Goal: Task Accomplishment & Management: Manage account settings

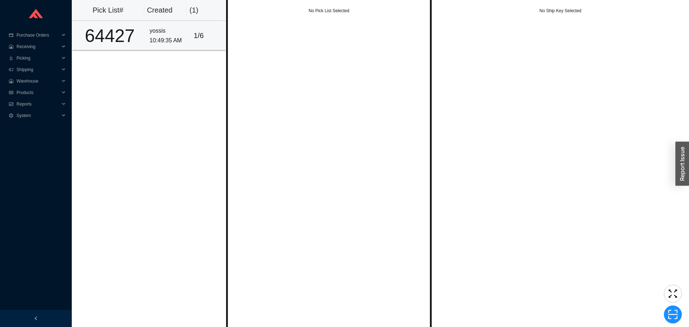
click at [127, 28] on div "64427" at bounding box center [110, 36] width 68 height 18
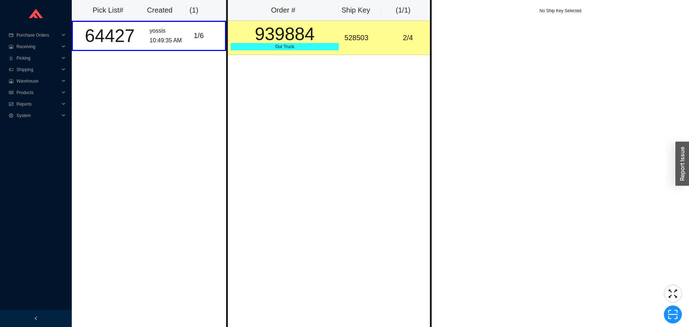
click at [332, 39] on div "939884" at bounding box center [285, 34] width 108 height 18
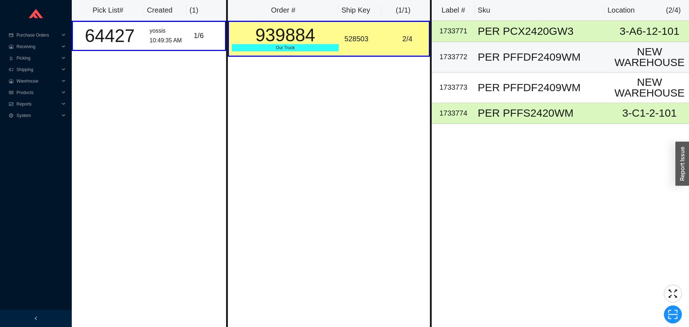
click at [490, 54] on div "PER PFFDF2409WM" at bounding box center [543, 57] width 130 height 11
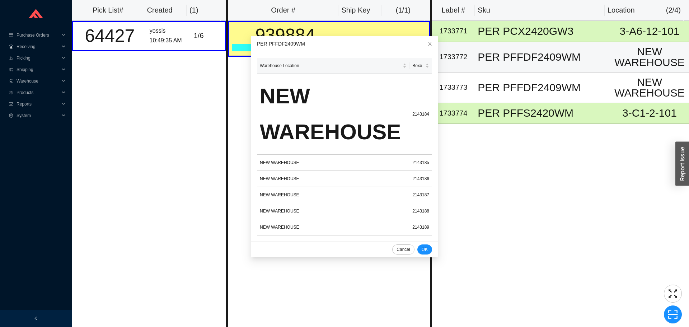
click at [461, 66] on td "1733772" at bounding box center [453, 57] width 43 height 31
click at [460, 61] on div "1733772" at bounding box center [453, 57] width 37 height 12
copy div "1733772"
click at [667, 312] on span "scan" at bounding box center [673, 314] width 17 height 11
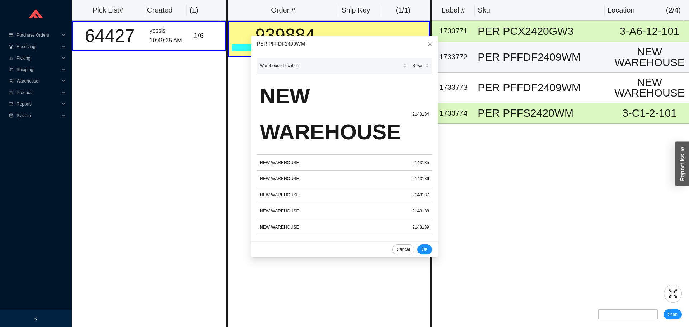
type input "s"
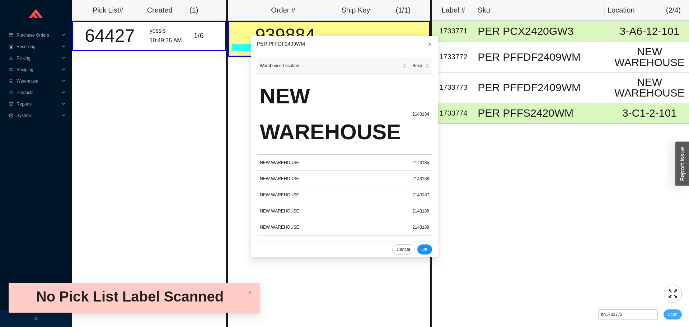
type input "bn1733772"
click at [676, 315] on span "Scan" at bounding box center [673, 314] width 10 height 7
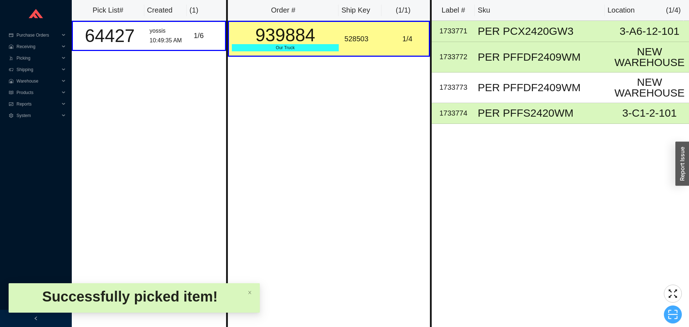
click at [676, 311] on icon "scan" at bounding box center [674, 314] width 10 height 9
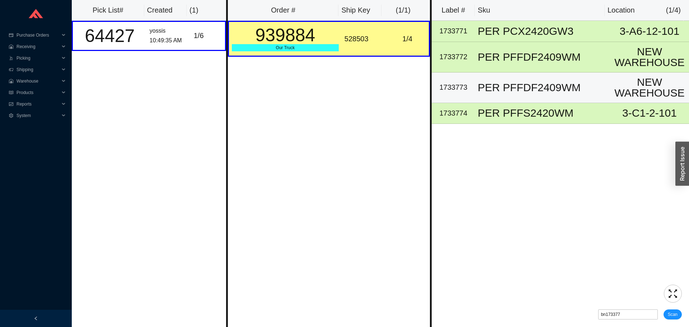
type input "bn1733773"
click button "Scan" at bounding box center [673, 314] width 18 height 10
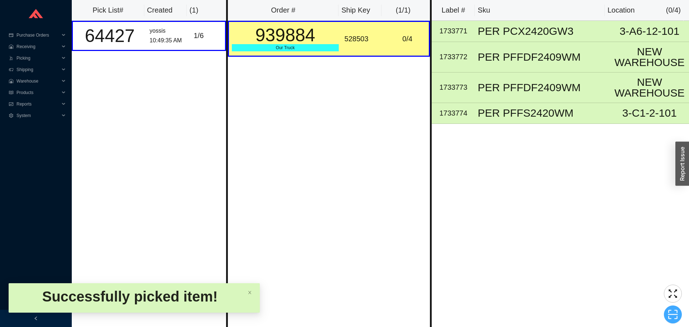
click at [681, 320] on span "scan" at bounding box center [673, 314] width 17 height 11
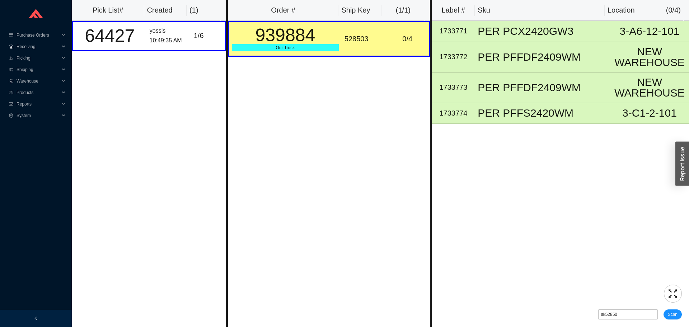
type input "sk528503"
click button "Scan" at bounding box center [673, 314] width 18 height 10
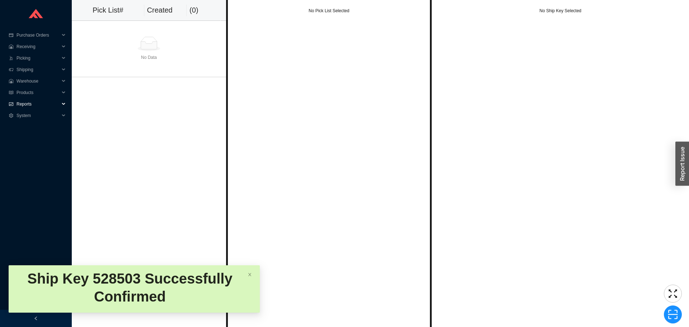
click at [14, 103] on div "Reports" at bounding box center [36, 103] width 72 height 11
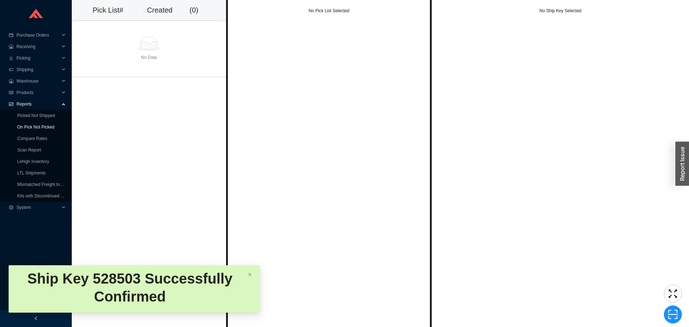
click at [22, 121] on ul "Picked Not Shipped On Pick Not Picked Compare Rates Scan Report Lehigh Inventor…" at bounding box center [36, 156] width 72 height 92
click at [23, 125] on link "On Pick Not Picked" at bounding box center [35, 127] width 37 height 5
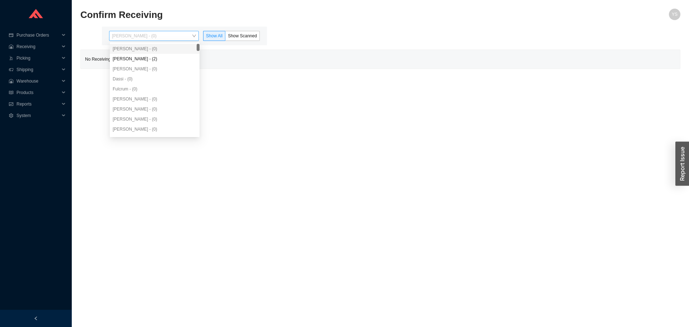
click at [185, 36] on span "Yossi Siff - (0)" at bounding box center [154, 35] width 84 height 9
click at [171, 55] on div "Angel Negron - (2)" at bounding box center [155, 59] width 90 height 10
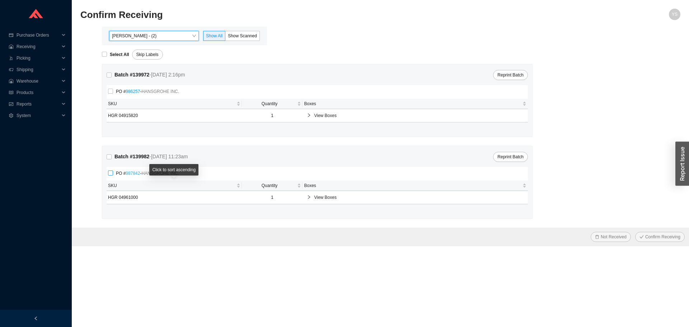
click at [132, 174] on link "987842" at bounding box center [133, 173] width 14 height 5
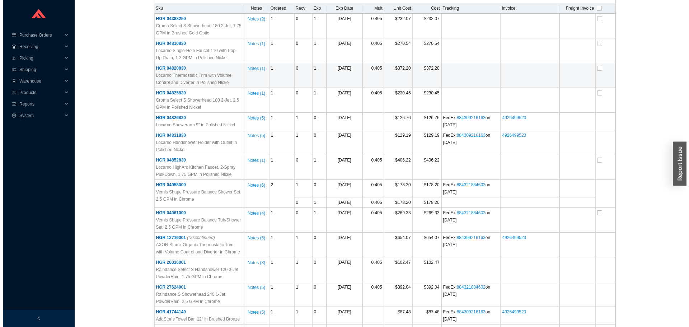
scroll to position [180, 0]
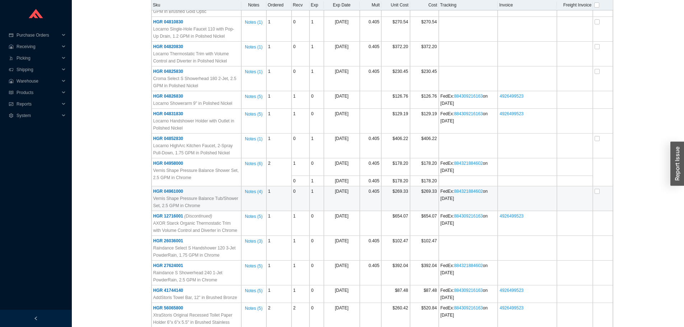
click at [176, 192] on span "HGR 04961000" at bounding box center [168, 191] width 30 height 5
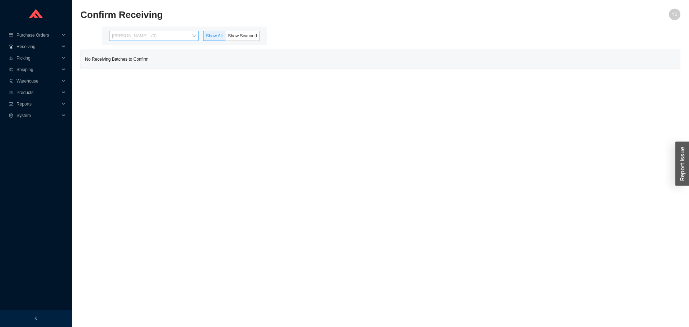
click at [161, 36] on span "[PERSON_NAME] - (0)" at bounding box center [154, 35] width 84 height 9
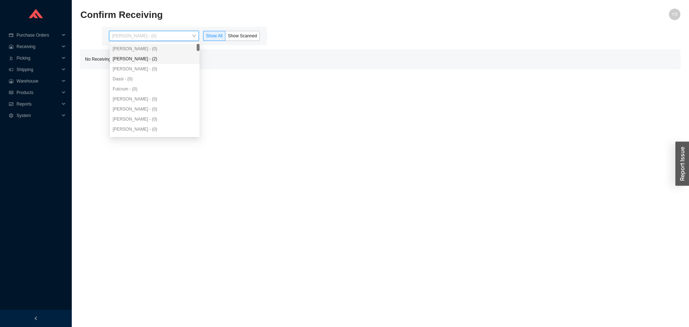
click at [160, 64] on div "Angel Negron - (2)" at bounding box center [155, 59] width 90 height 10
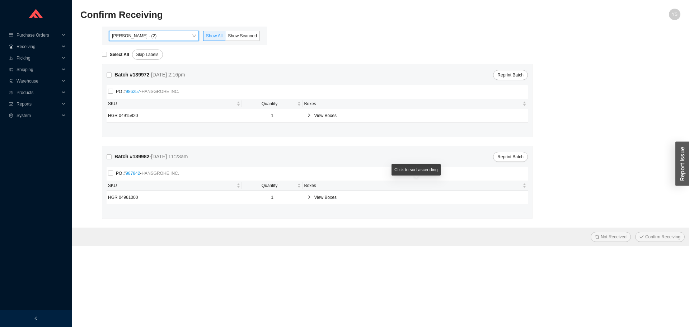
click at [356, 196] on span "View Boxes" at bounding box center [419, 197] width 210 height 7
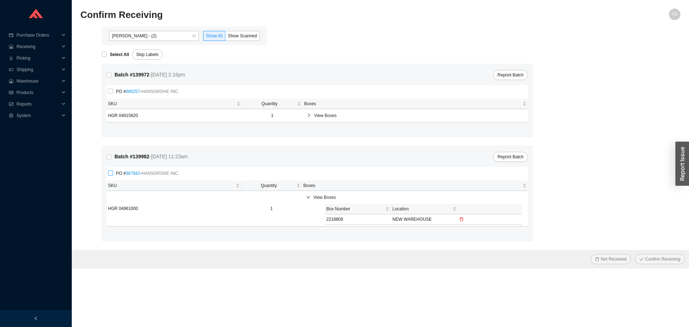
click at [116, 173] on span "PO # 987842 - HANSGROHE INC." at bounding box center [147, 173] width 69 height 7
click at [113, 173] on input "PO # 987842 - HANSGROHE INC." at bounding box center [110, 173] width 5 height 5
checkbox input "true"
click at [646, 257] on button "Confirm Receiving" at bounding box center [660, 259] width 50 height 10
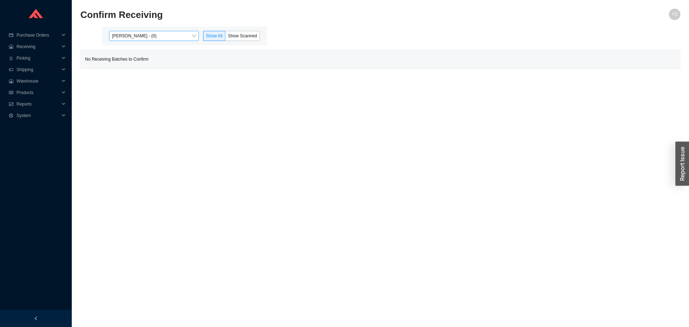
drag, startPoint x: 137, startPoint y: 33, endPoint x: 138, endPoint y: 39, distance: 5.8
click at [138, 35] on span "[PERSON_NAME] - (0)" at bounding box center [154, 35] width 84 height 9
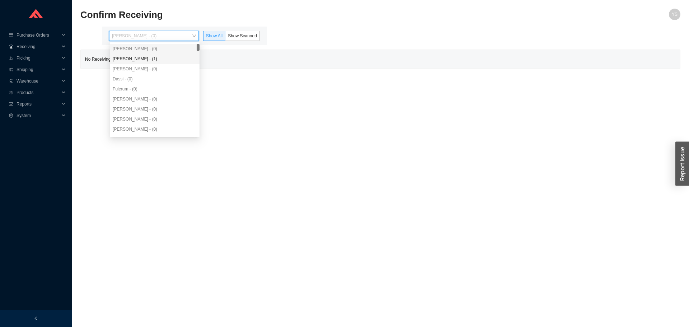
click at [140, 60] on div "[PERSON_NAME] - (1)" at bounding box center [155, 59] width 84 height 6
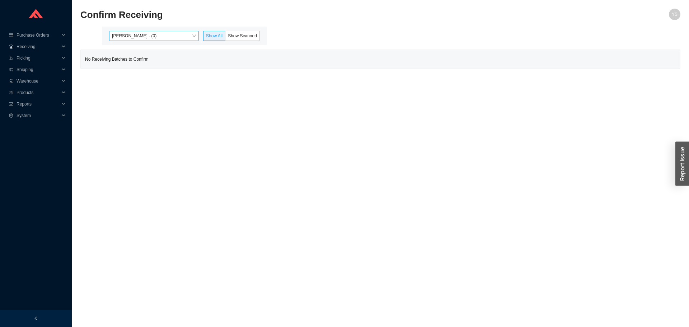
click at [144, 41] on span "[PERSON_NAME] - (0)" at bounding box center [154, 35] width 84 height 9
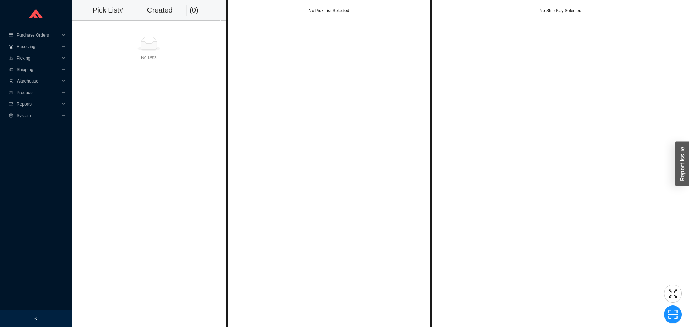
click at [158, 47] on div at bounding box center [149, 44] width 149 height 14
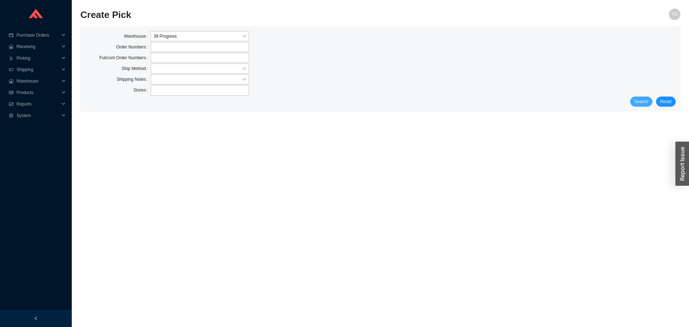
click at [636, 102] on button "Search" at bounding box center [641, 102] width 22 height 10
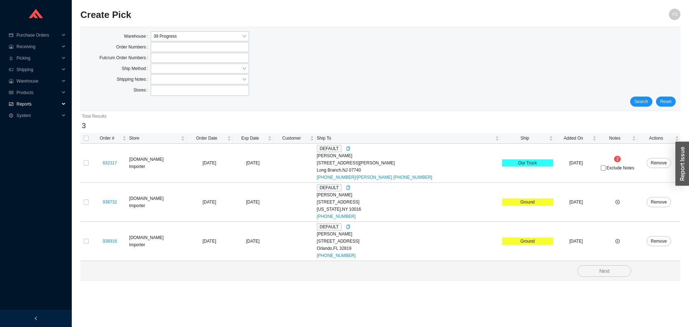
click at [42, 100] on span "Reports" at bounding box center [38, 103] width 43 height 11
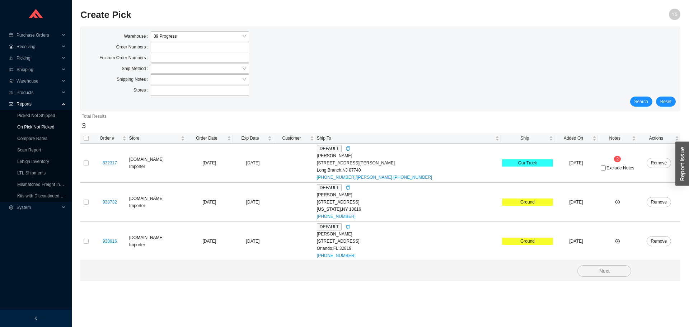
click at [46, 125] on link "On Pick Not Picked" at bounding box center [35, 127] width 37 height 5
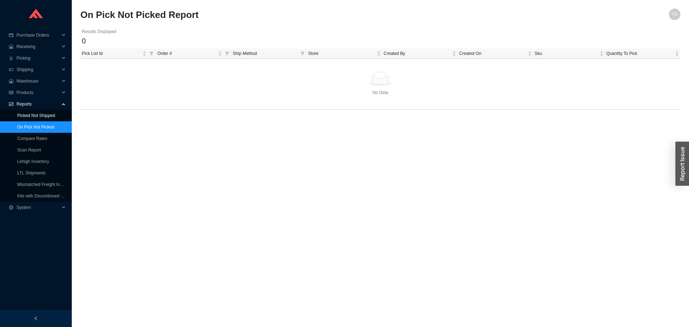
click at [46, 113] on link "Picked Not Shipped" at bounding box center [36, 115] width 38 height 5
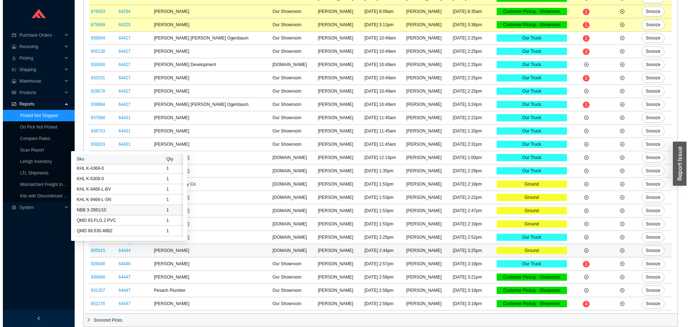
scroll to position [283, 0]
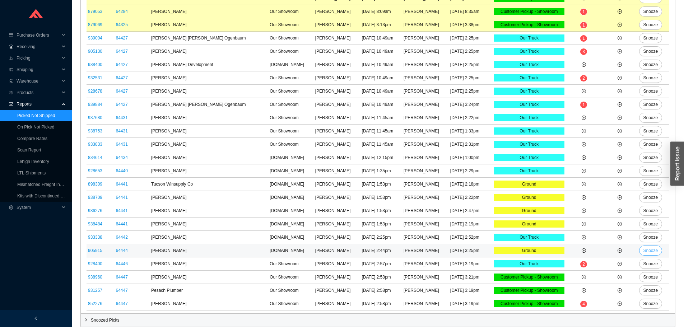
click at [639, 248] on button "Snooze" at bounding box center [650, 251] width 23 height 10
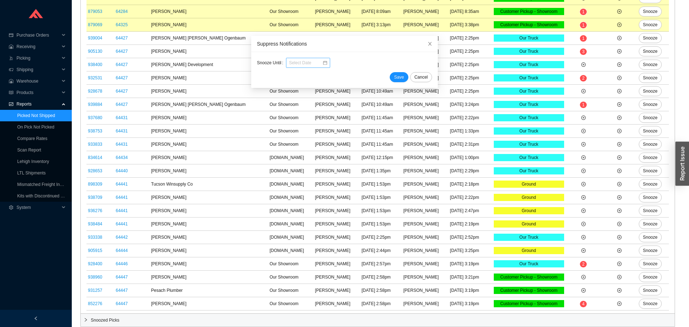
click at [302, 60] on input at bounding box center [305, 62] width 33 height 7
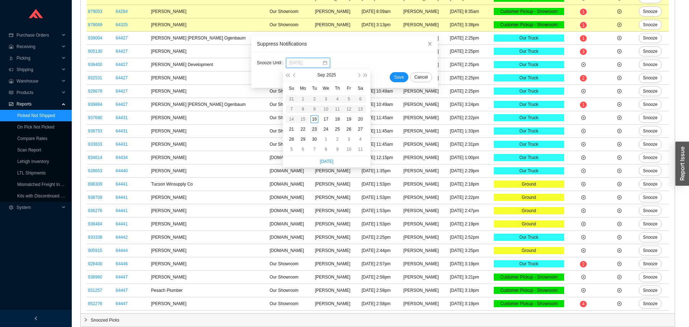
type input "[DATE]"
click at [313, 128] on div "23" at bounding box center [315, 129] width 8 height 8
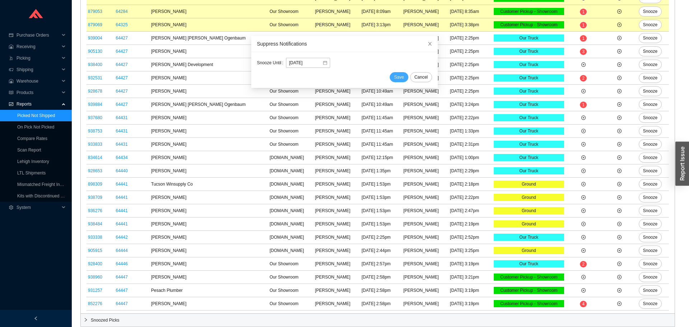
click at [395, 78] on span "Save" at bounding box center [399, 77] width 10 height 7
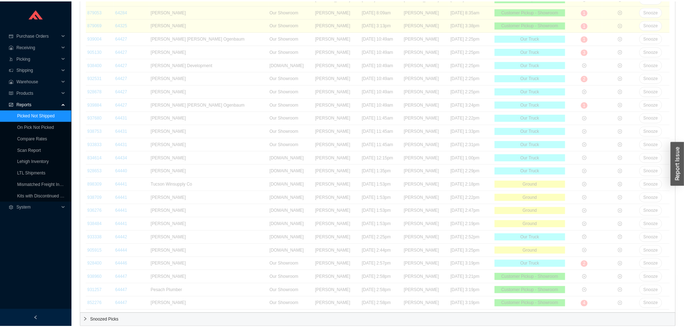
scroll to position [355, 0]
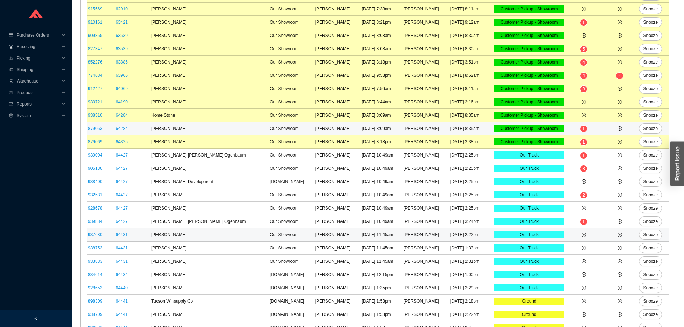
scroll to position [355, 0]
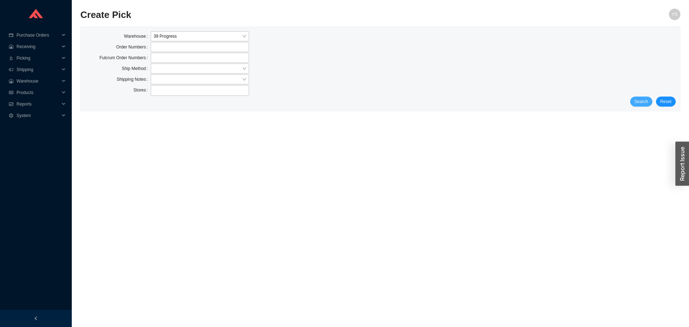
click at [643, 101] on span "Search" at bounding box center [642, 101] width 14 height 7
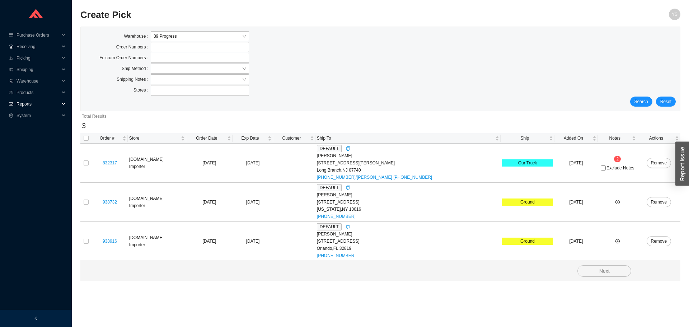
click at [50, 103] on span "Reports" at bounding box center [38, 103] width 43 height 11
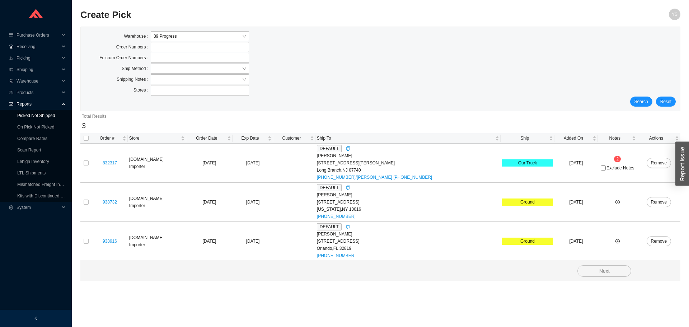
click at [43, 117] on link "Picked Not Shipped" at bounding box center [36, 115] width 38 height 5
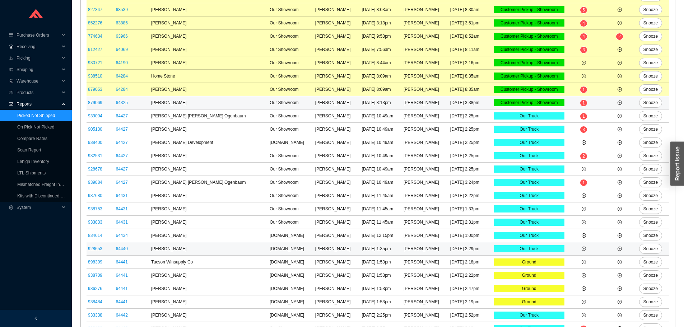
scroll to position [355, 0]
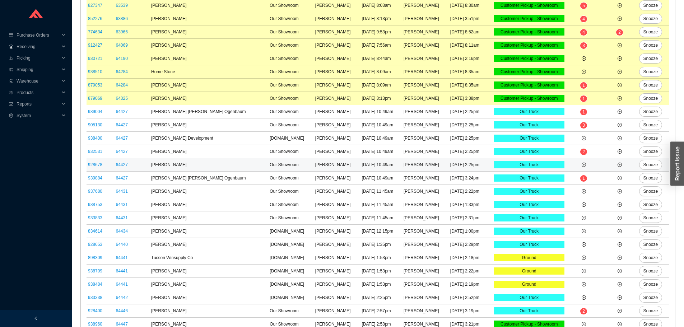
scroll to position [342, 0]
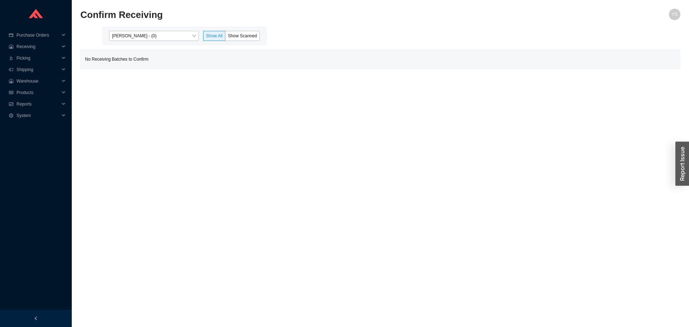
drag, startPoint x: 0, startPoint y: 0, endPoint x: 135, endPoint y: 30, distance: 137.9
click at [135, 28] on div "Yossi Siff - (0) Show All Show Scanned" at bounding box center [184, 36] width 165 height 19
click at [135, 30] on div "Yossi Siff - (0) Show All Show Scanned" at bounding box center [184, 36] width 165 height 19
click at [136, 37] on span "Yossi Siff - (0)" at bounding box center [154, 35] width 84 height 9
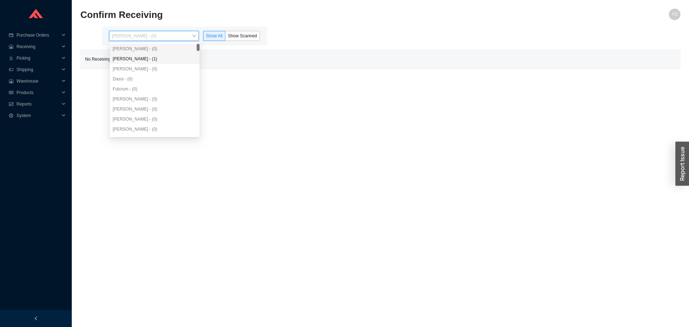
click at [143, 59] on div "Angel Negron - (1)" at bounding box center [155, 59] width 84 height 6
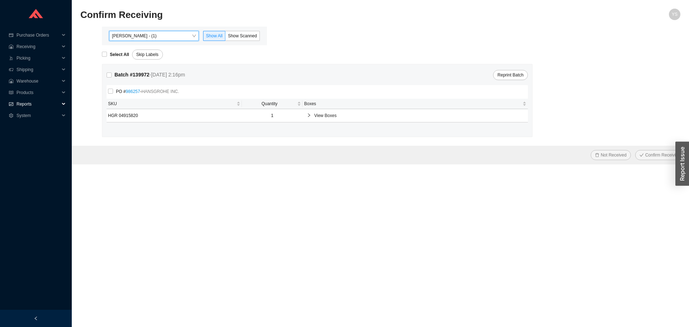
click at [18, 103] on span "Reports" at bounding box center [38, 103] width 43 height 11
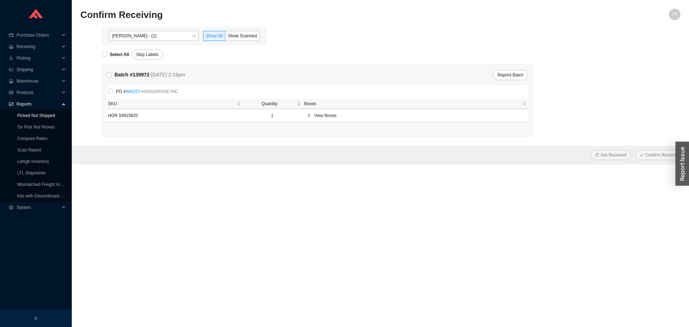
click at [22, 118] on link "Picked Not Shipped" at bounding box center [36, 115] width 38 height 5
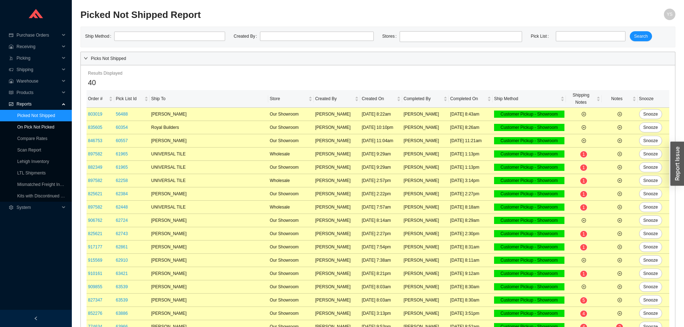
click at [22, 125] on link "On Pick Not Picked" at bounding box center [35, 127] width 37 height 5
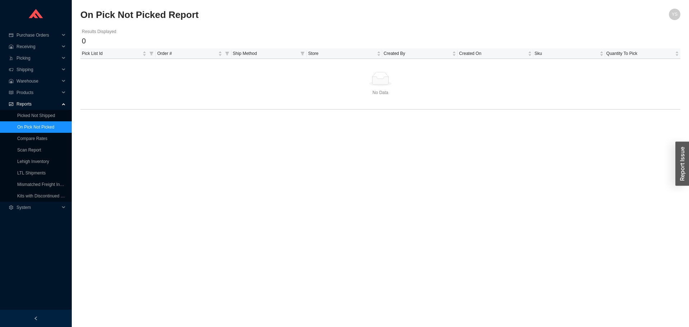
click at [42, 125] on link "On Pick Not Picked" at bounding box center [35, 127] width 37 height 5
click at [42, 117] on link "Picked Not Shipped" at bounding box center [36, 115] width 38 height 5
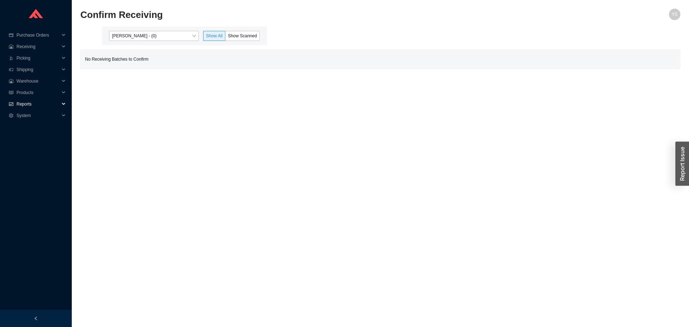
click at [13, 99] on div "Reports" at bounding box center [36, 103] width 72 height 11
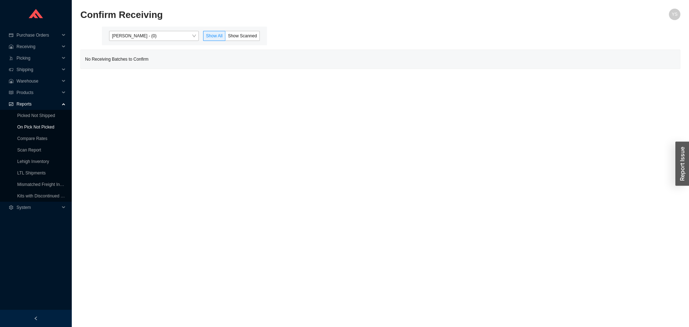
click at [20, 125] on link "On Pick Not Picked" at bounding box center [35, 127] width 37 height 5
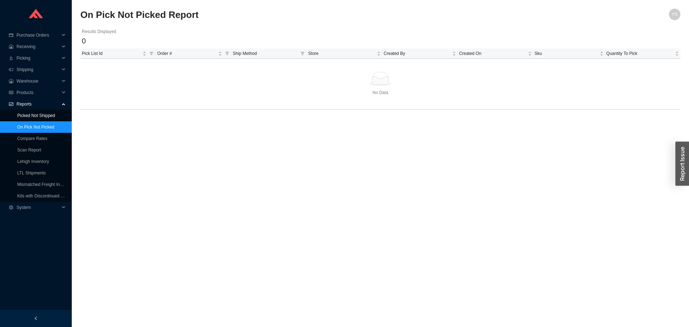
click at [21, 117] on link "Picked Not Shipped" at bounding box center [36, 115] width 38 height 5
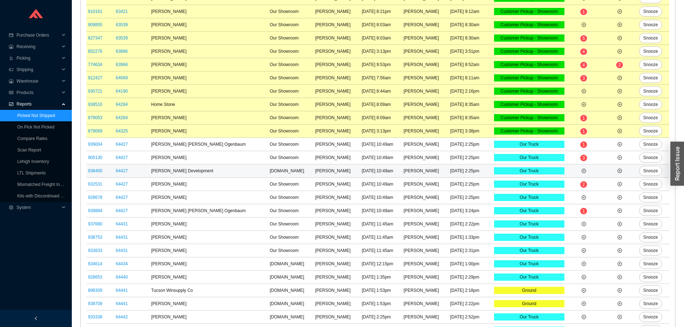
scroll to position [185, 0]
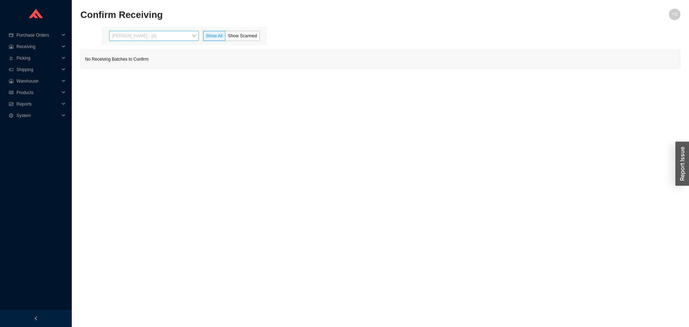
click at [140, 37] on span "[PERSON_NAME] - (0)" at bounding box center [154, 35] width 84 height 9
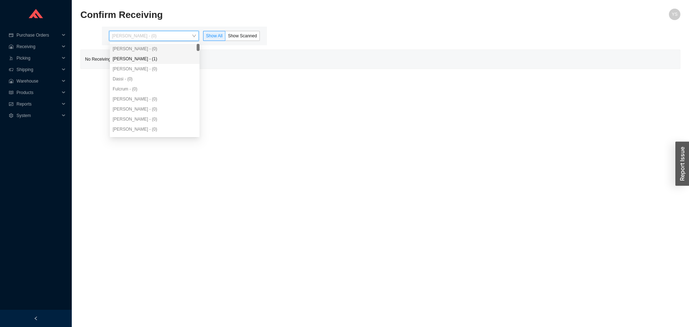
click at [144, 56] on div "[PERSON_NAME] - (1)" at bounding box center [155, 59] width 84 height 6
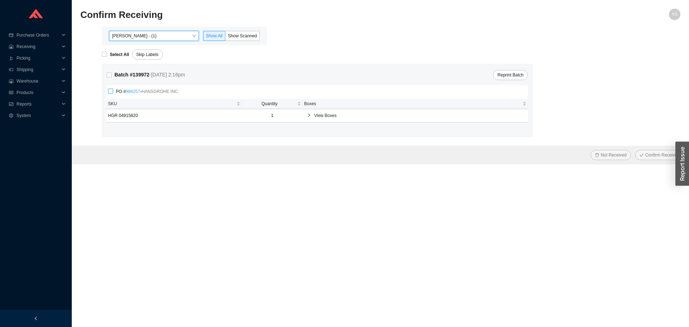
click at [132, 90] on link "986257" at bounding box center [133, 91] width 14 height 5
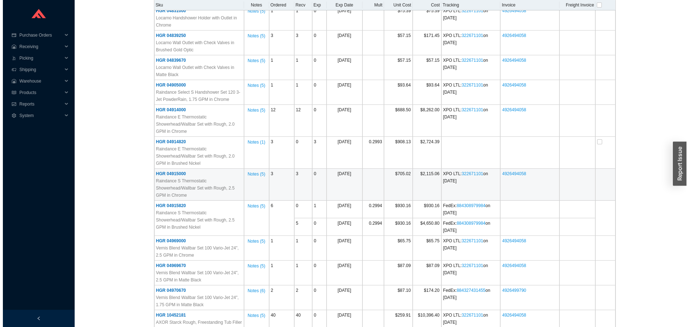
scroll to position [1149, 0]
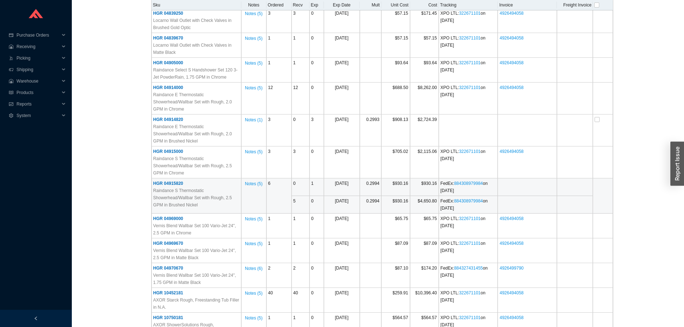
click at [172, 181] on span "HGR 04915820" at bounding box center [168, 183] width 30 height 5
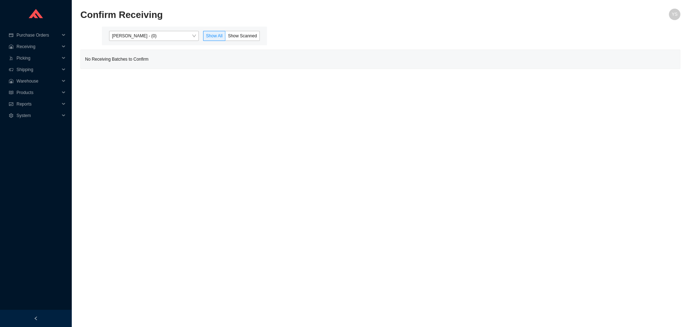
click at [153, 43] on div "[PERSON_NAME] - (0) Show All Show Scanned" at bounding box center [184, 36] width 165 height 19
click at [153, 39] on span "[PERSON_NAME] - (0)" at bounding box center [154, 35] width 84 height 9
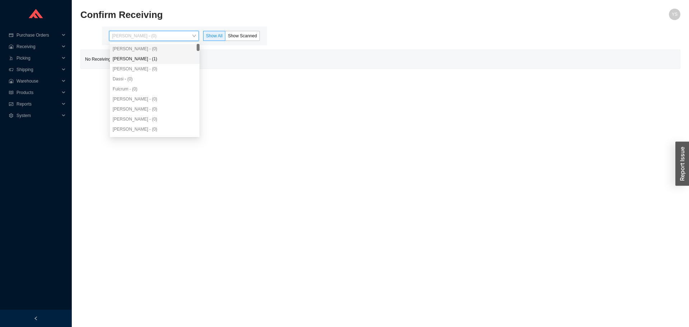
click at [149, 60] on div "[PERSON_NAME] - (1)" at bounding box center [155, 59] width 84 height 6
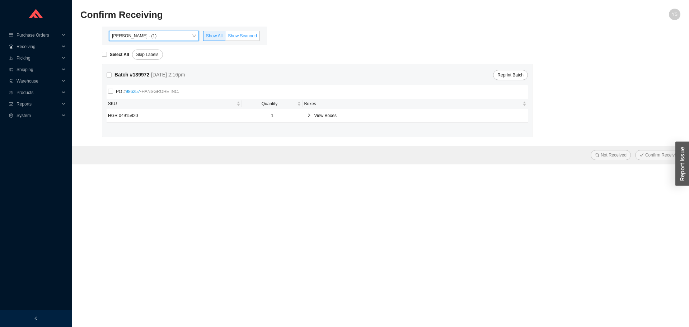
click at [254, 40] on label "Show Scanned" at bounding box center [242, 36] width 34 height 10
click at [225, 37] on input "Show Scanned" at bounding box center [225, 37] width 0 height 0
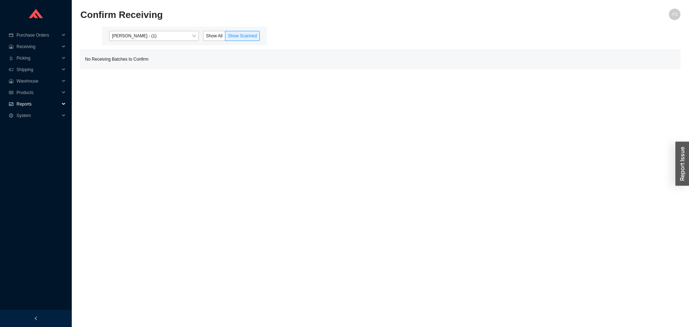
click at [13, 102] on icon "fund" at bounding box center [11, 104] width 4 height 4
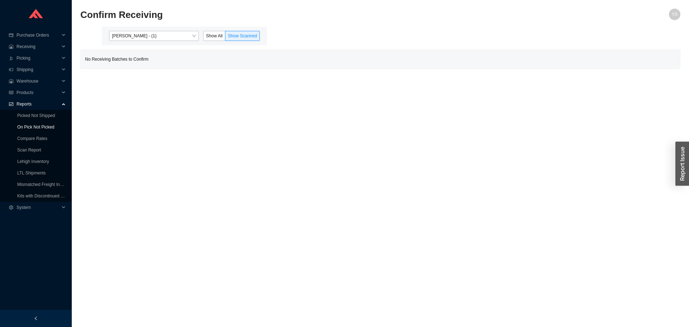
click at [24, 125] on link "On Pick Not Picked" at bounding box center [35, 127] width 37 height 5
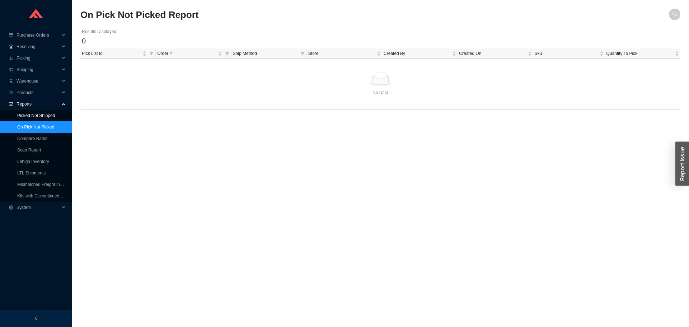
click at [29, 118] on link "Picked Not Shipped" at bounding box center [36, 115] width 38 height 5
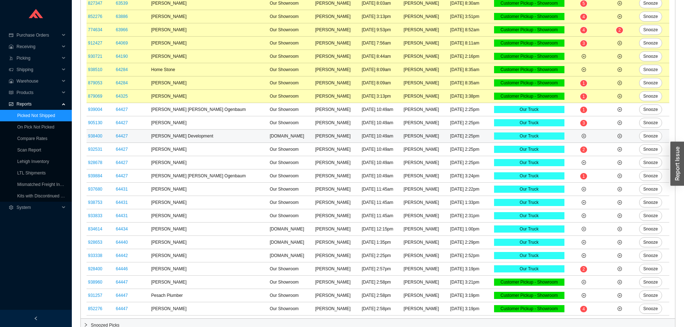
scroll to position [302, 0]
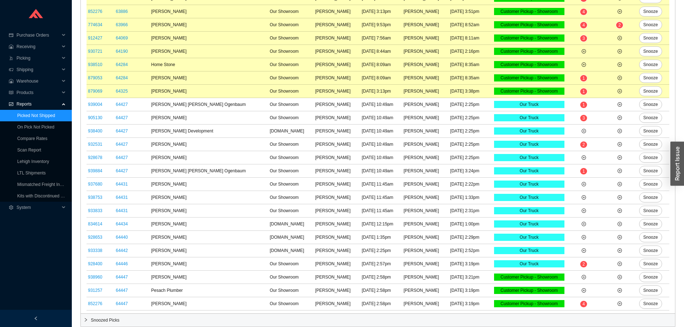
drag, startPoint x: 107, startPoint y: 318, endPoint x: 122, endPoint y: 321, distance: 14.6
click at [108, 318] on span "Snoozed Picks" at bounding box center [381, 320] width 581 height 7
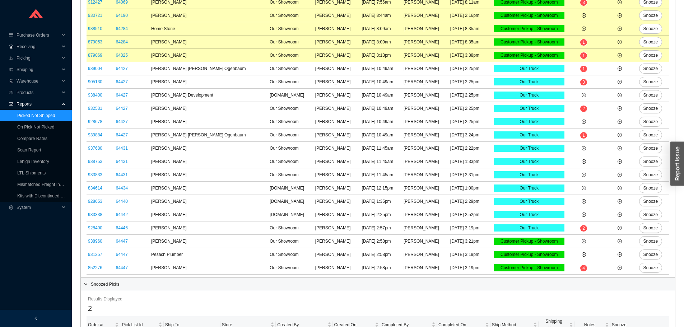
click at [149, 285] on span "Snoozed Picks" at bounding box center [381, 284] width 581 height 7
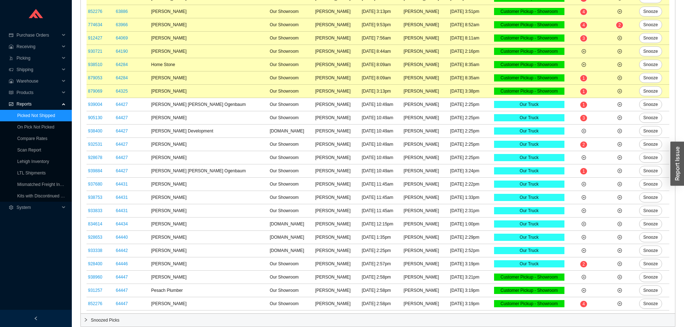
click at [93, 318] on span "Snoozed Picks" at bounding box center [381, 320] width 581 height 7
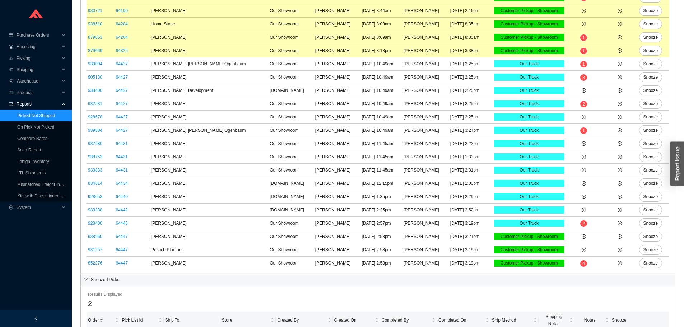
scroll to position [374, 0]
